Goal: Transaction & Acquisition: Book appointment/travel/reservation

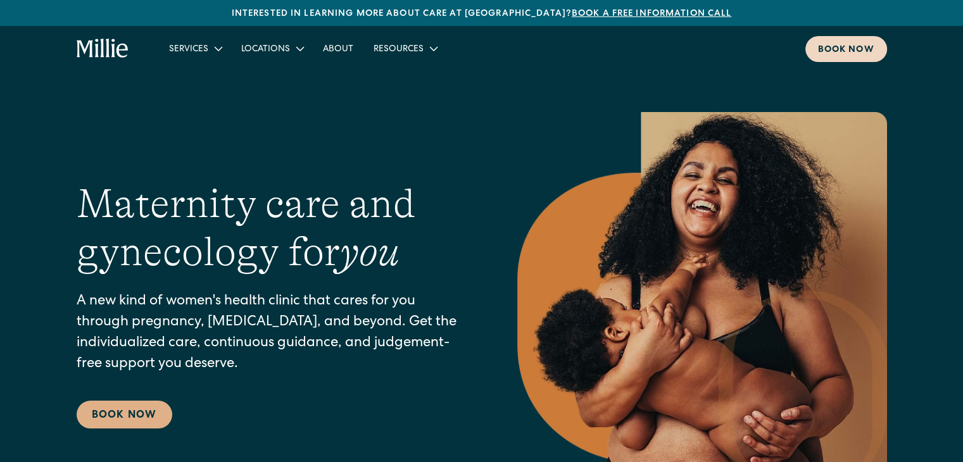
click at [866, 52] on div "Book now" at bounding box center [846, 50] width 56 height 13
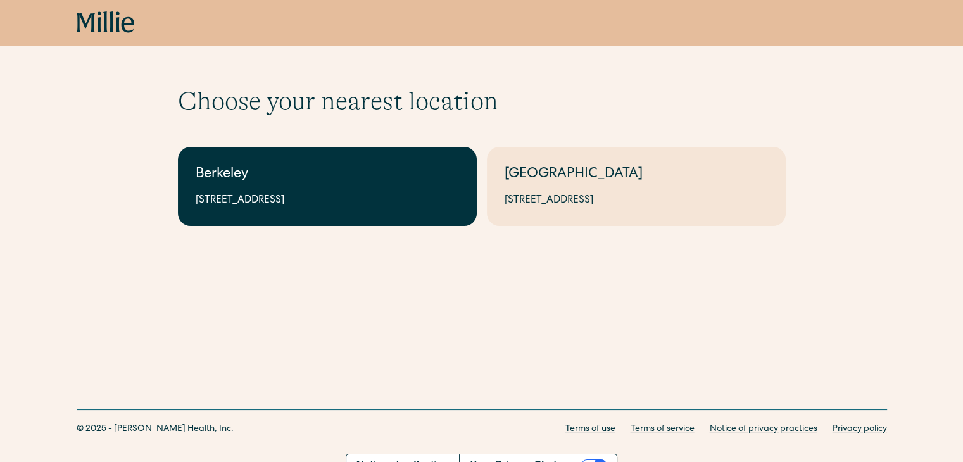
click at [337, 191] on link "Berkeley 2999 Regent St, Suite 524, Berkeley, CA 94705" at bounding box center [327, 186] width 299 height 79
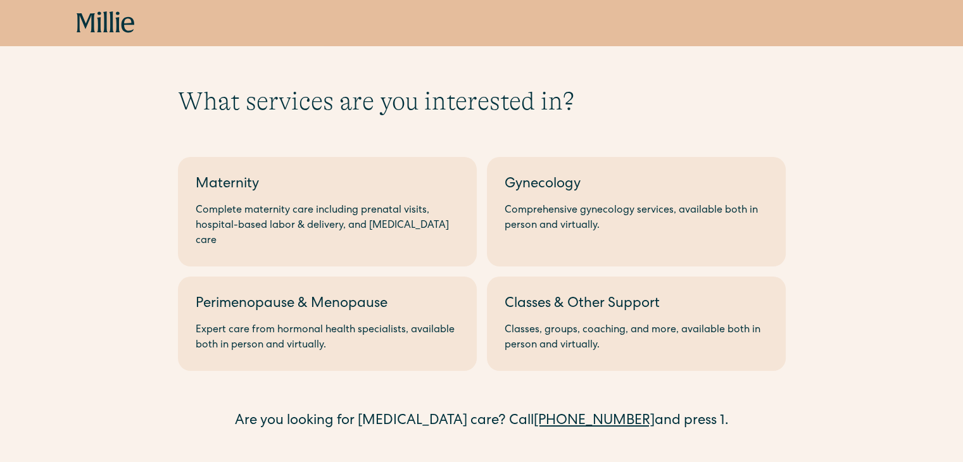
click at [56, 275] on div "What services are you interested in? Berkeley Maternity Complete maternity care…" at bounding box center [481, 259] width 963 height 346
click at [0, 229] on div "What services are you interested in? Berkeley Maternity Complete maternity care…" at bounding box center [481, 259] width 963 height 346
